Goal: Information Seeking & Learning: Understand process/instructions

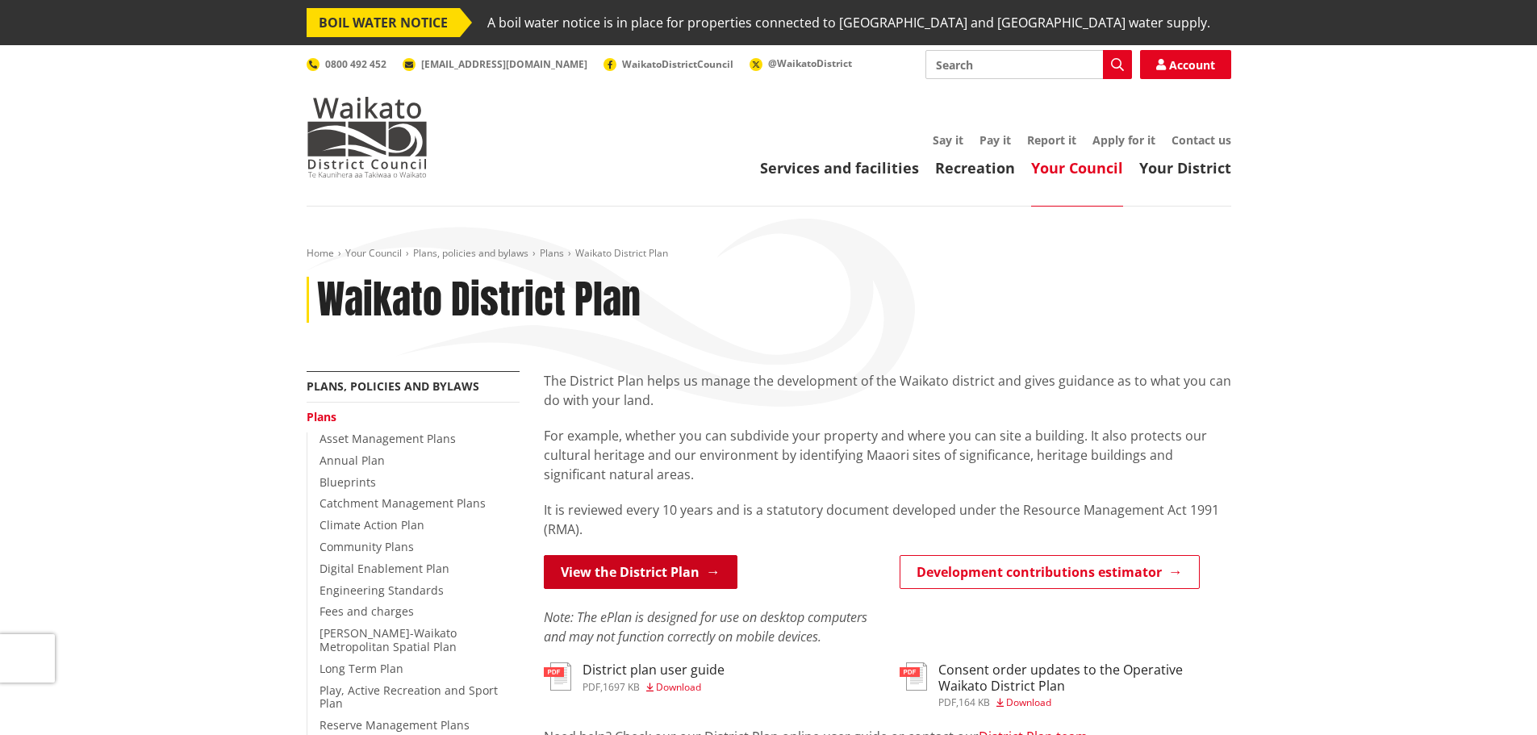
click at [688, 566] on link "View the District Plan" at bounding box center [641, 572] width 194 height 34
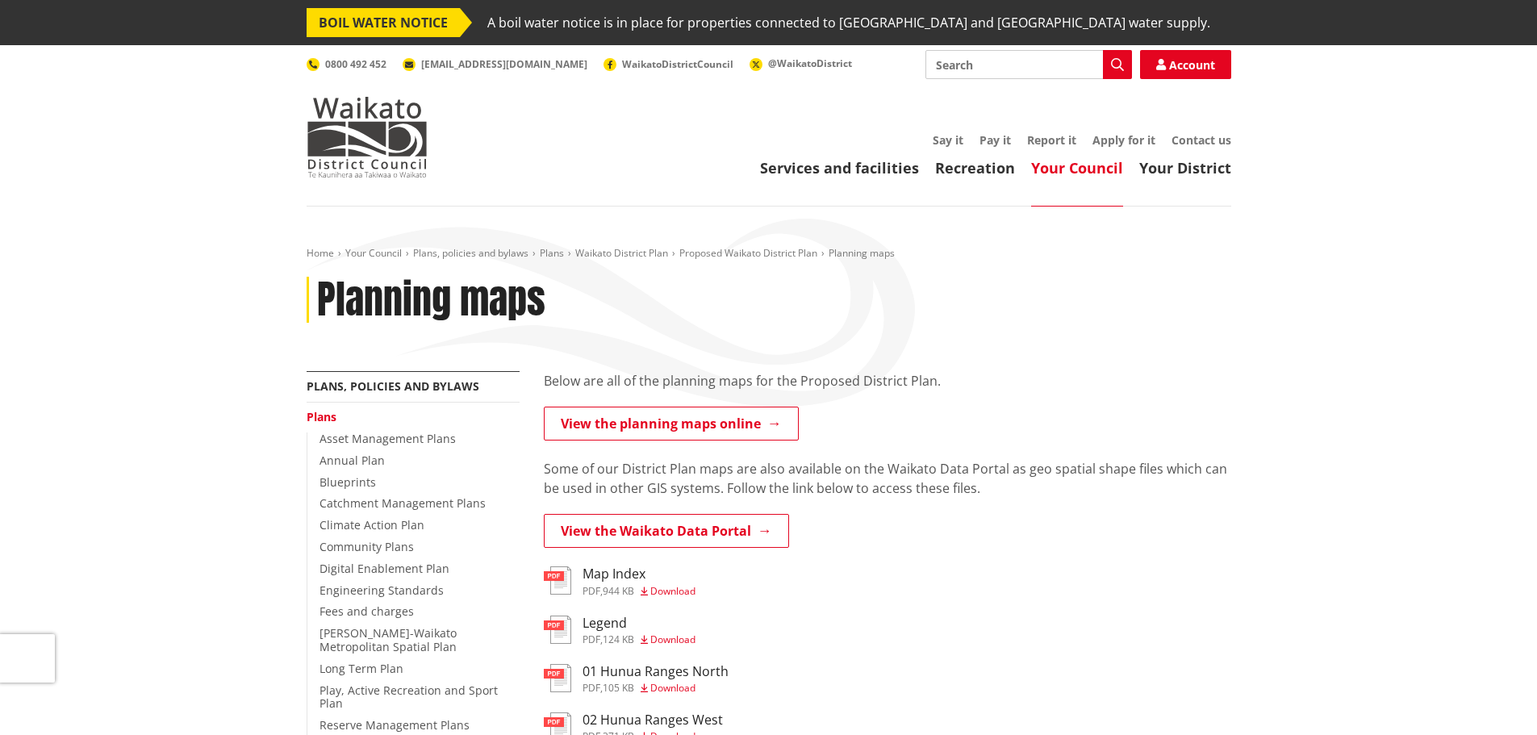
drag, startPoint x: 956, startPoint y: 369, endPoint x: 749, endPoint y: 404, distance: 210.4
click at [956, 369] on div "Home Your Council Plans, policies and bylaws Plans [GEOGRAPHIC_DATA] Plan Propo…" at bounding box center [769, 309] width 949 height 124
click at [702, 428] on link "View the planning maps online" at bounding box center [671, 424] width 255 height 34
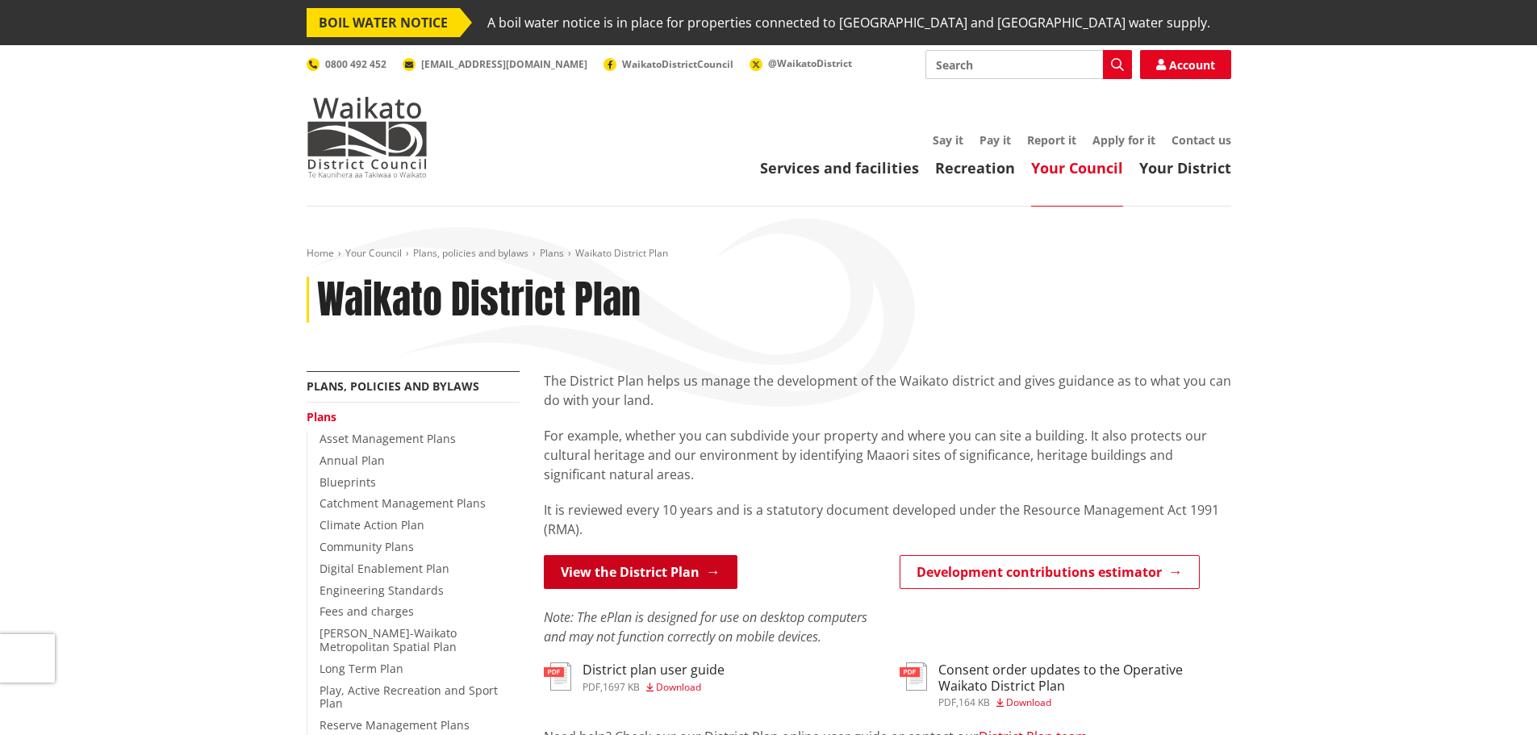
click at [651, 562] on link "View the District Plan" at bounding box center [641, 572] width 194 height 34
